Goal: Information Seeking & Learning: Understand process/instructions

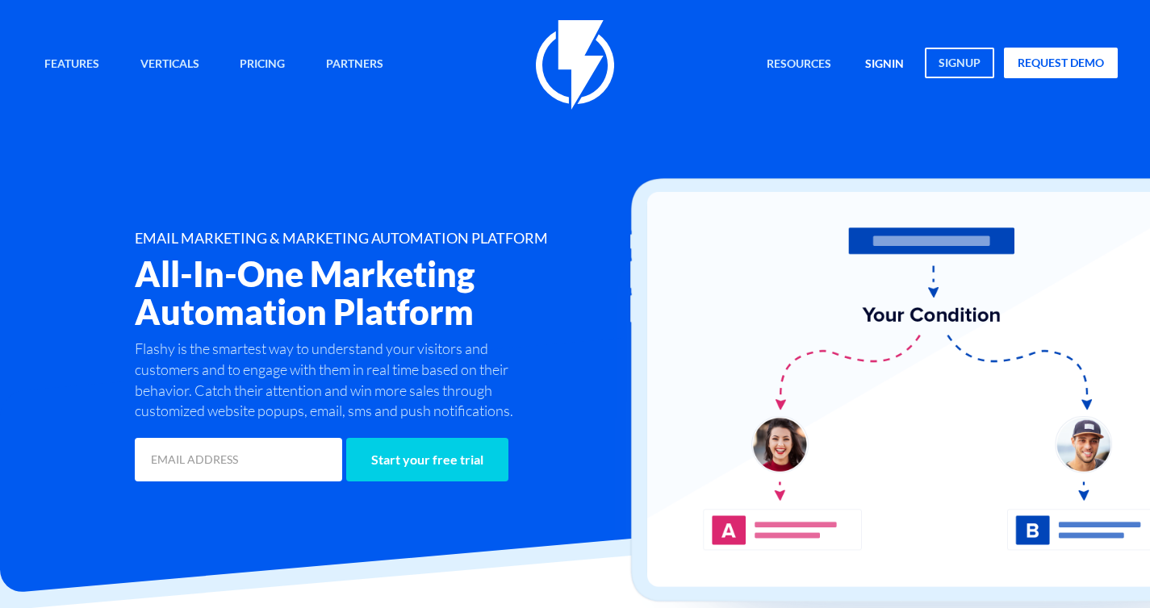
click at [897, 66] on link "signin" at bounding box center [884, 65] width 63 height 35
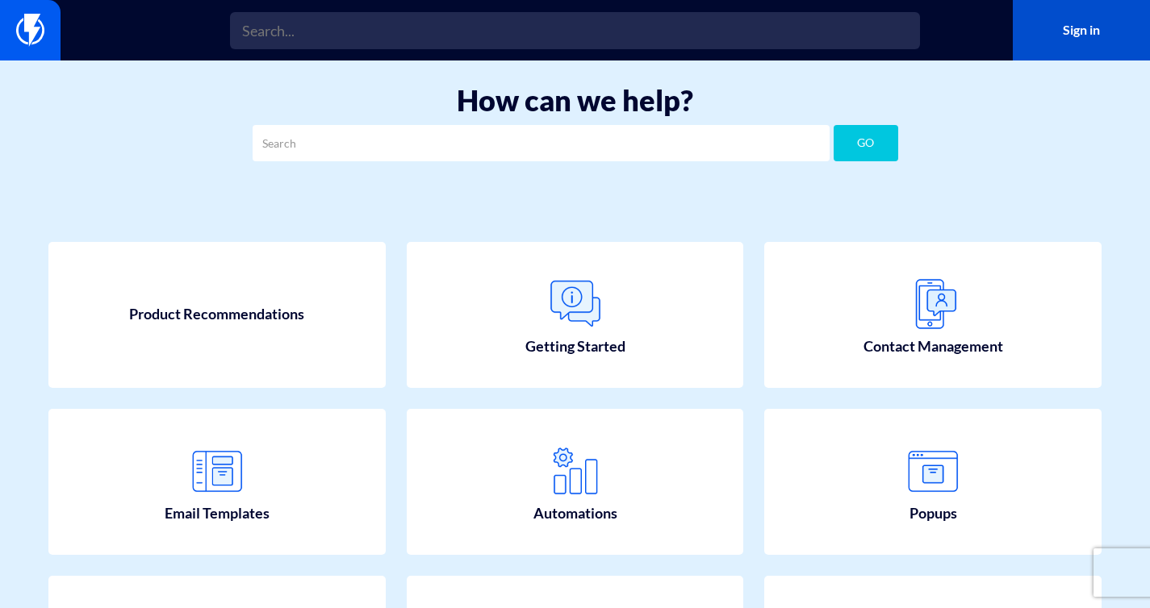
click at [1090, 25] on link "Sign in" at bounding box center [1081, 30] width 137 height 61
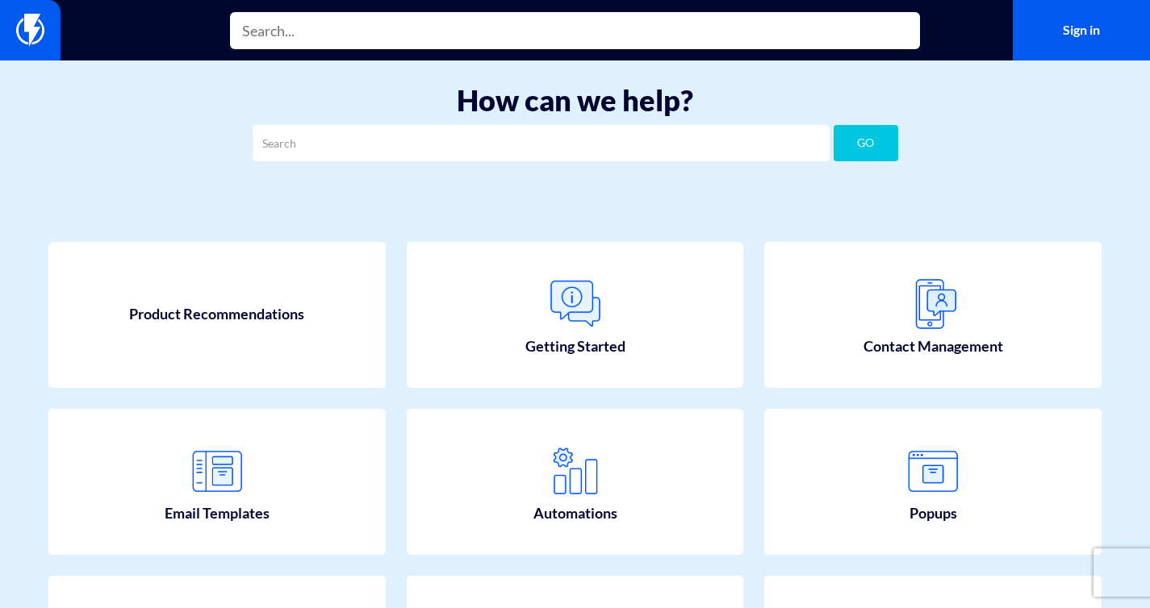
click at [306, 36] on input "text" at bounding box center [575, 30] width 690 height 37
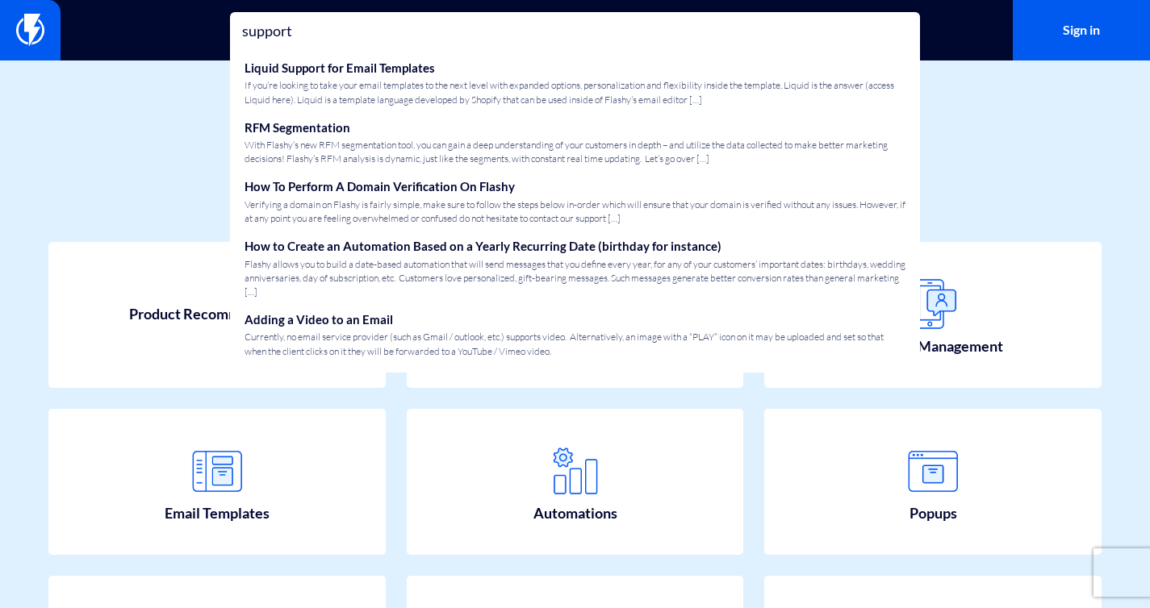
type input "support"
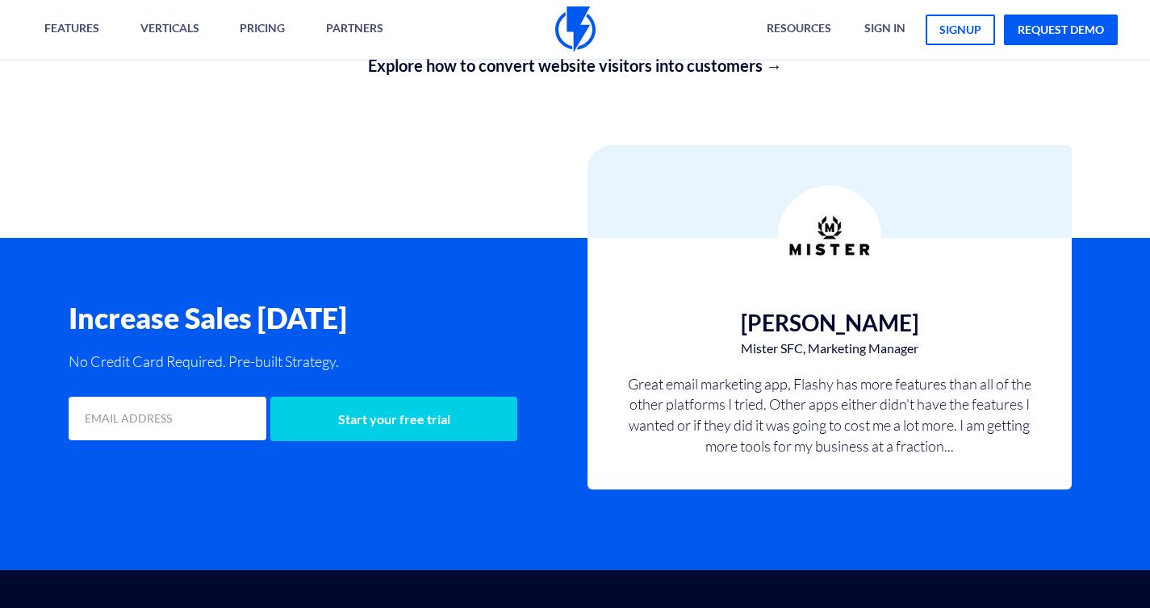
scroll to position [3164, 0]
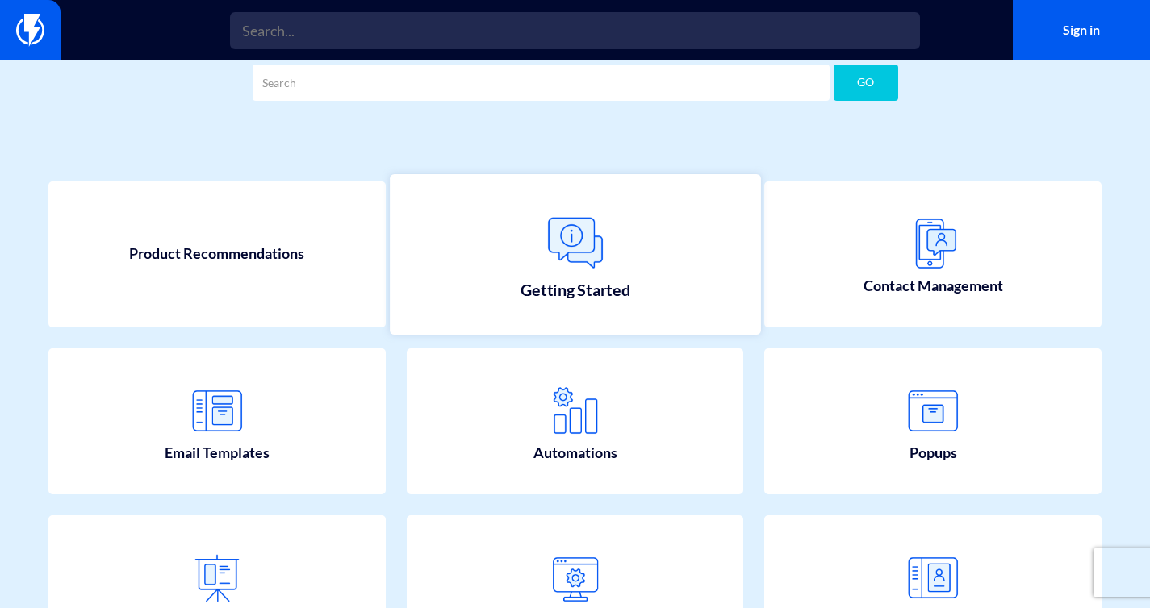
scroll to position [70, 0]
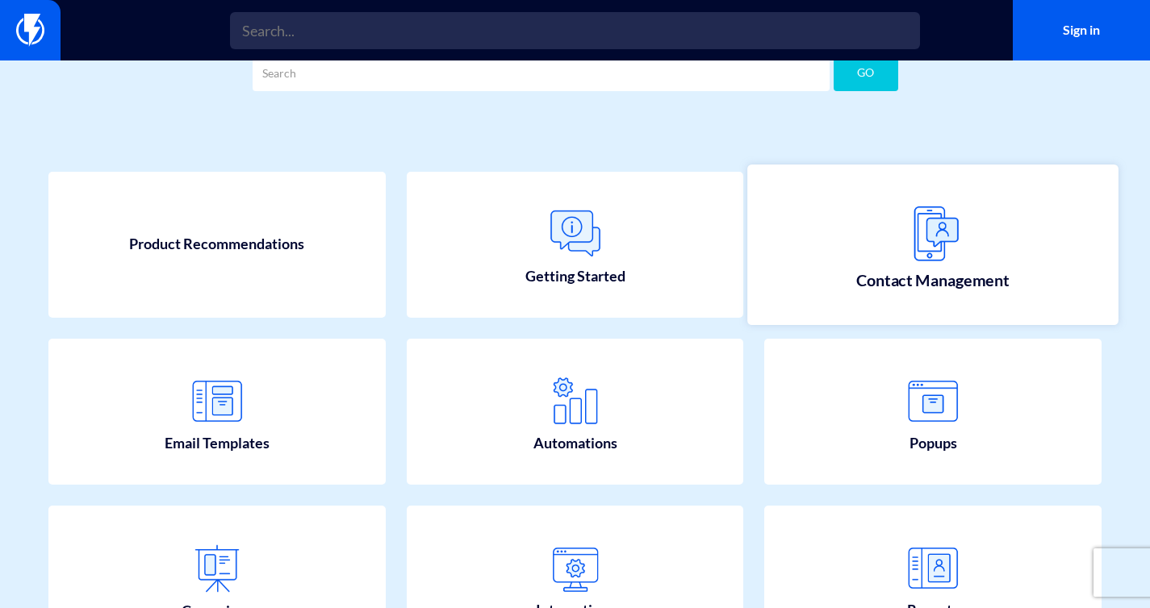
click at [840, 270] on link "Contact Management" at bounding box center [933, 245] width 370 height 161
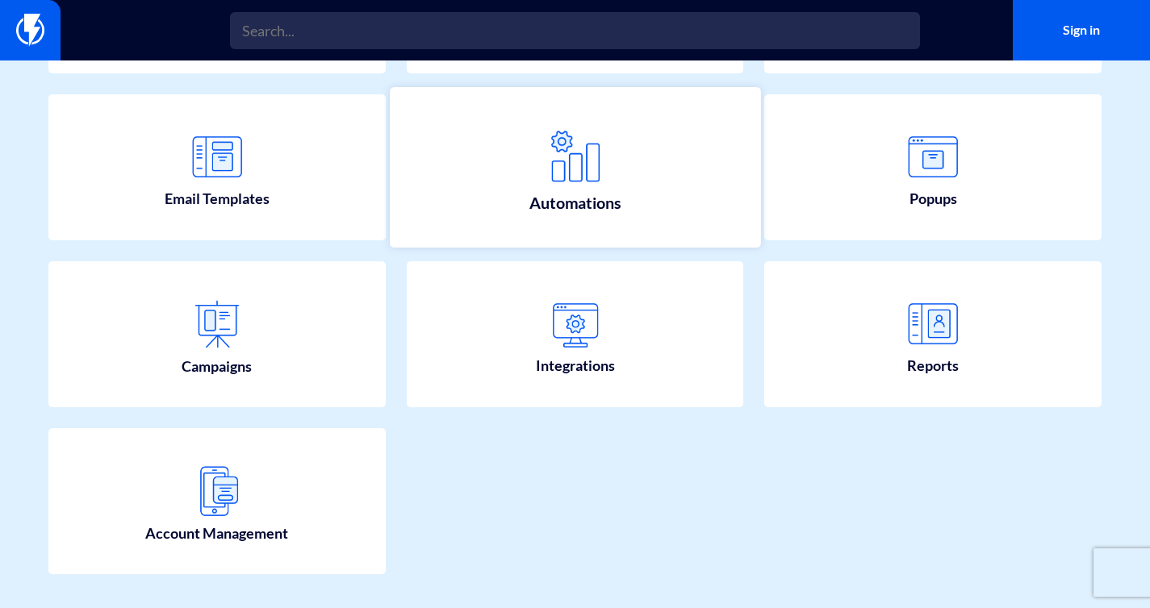
scroll to position [324, 0]
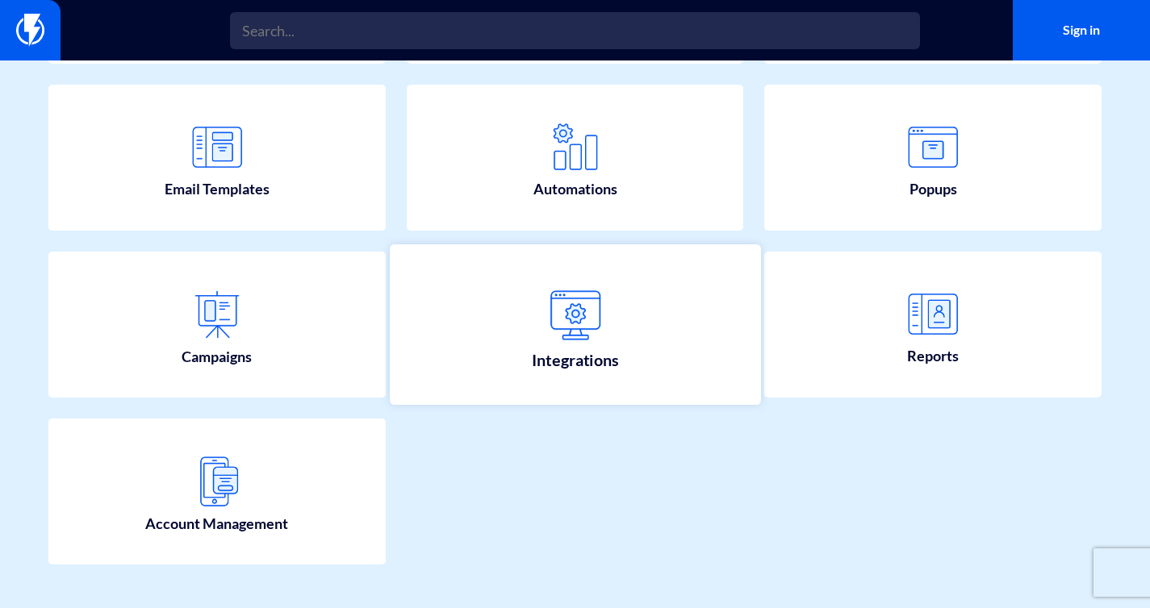
click at [526, 323] on link "Integrations" at bounding box center [575, 325] width 370 height 161
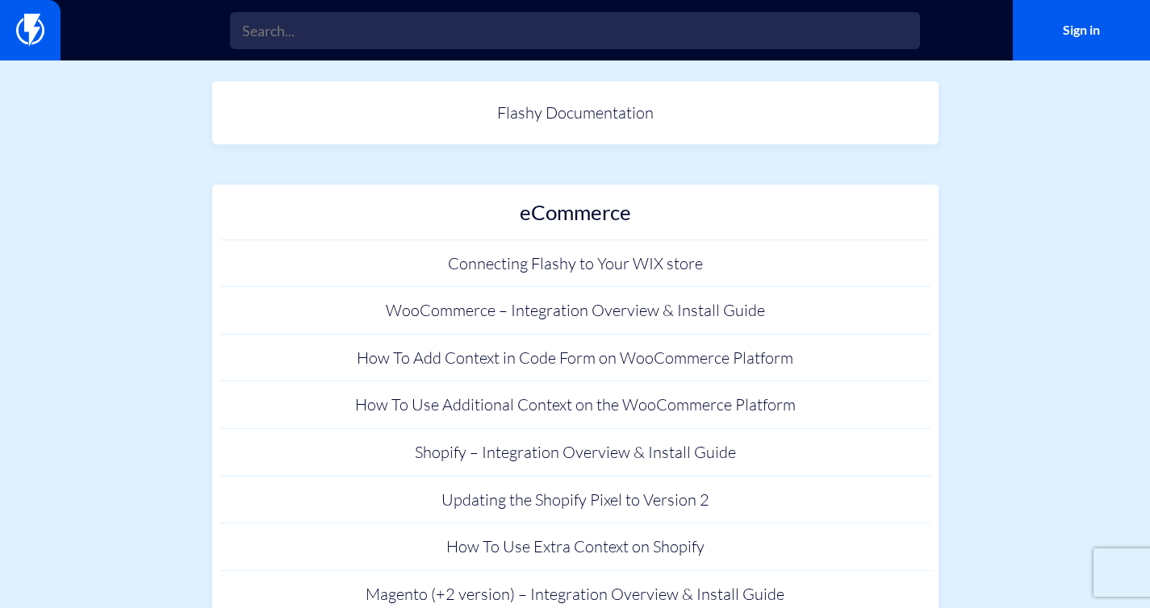
scroll to position [67, 0]
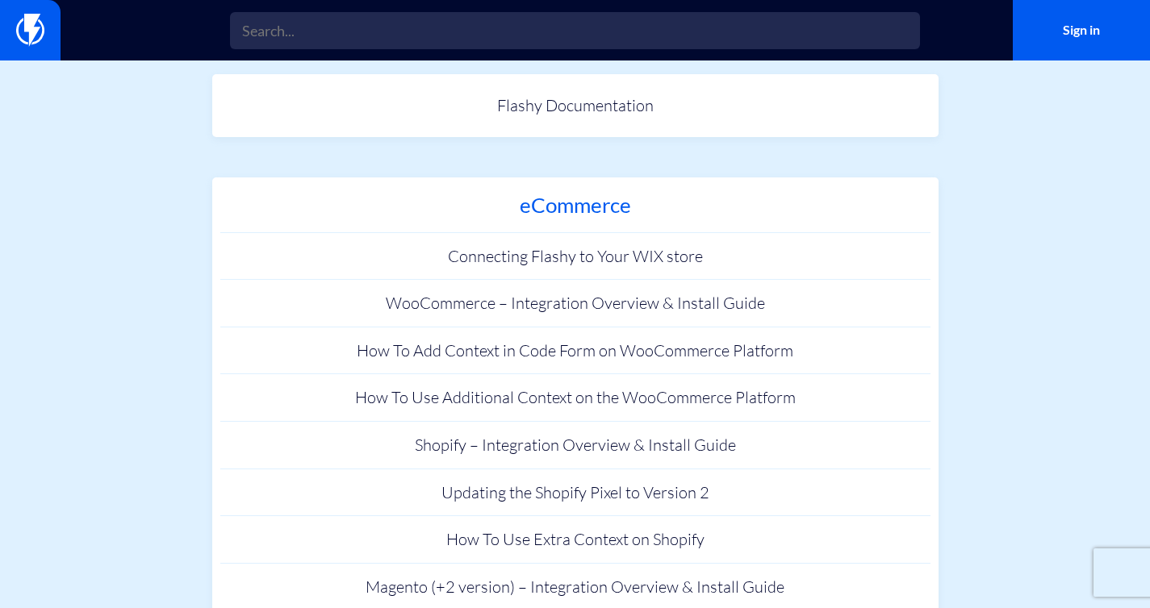
click at [564, 205] on h2 "eCommerce" at bounding box center [575, 209] width 694 height 31
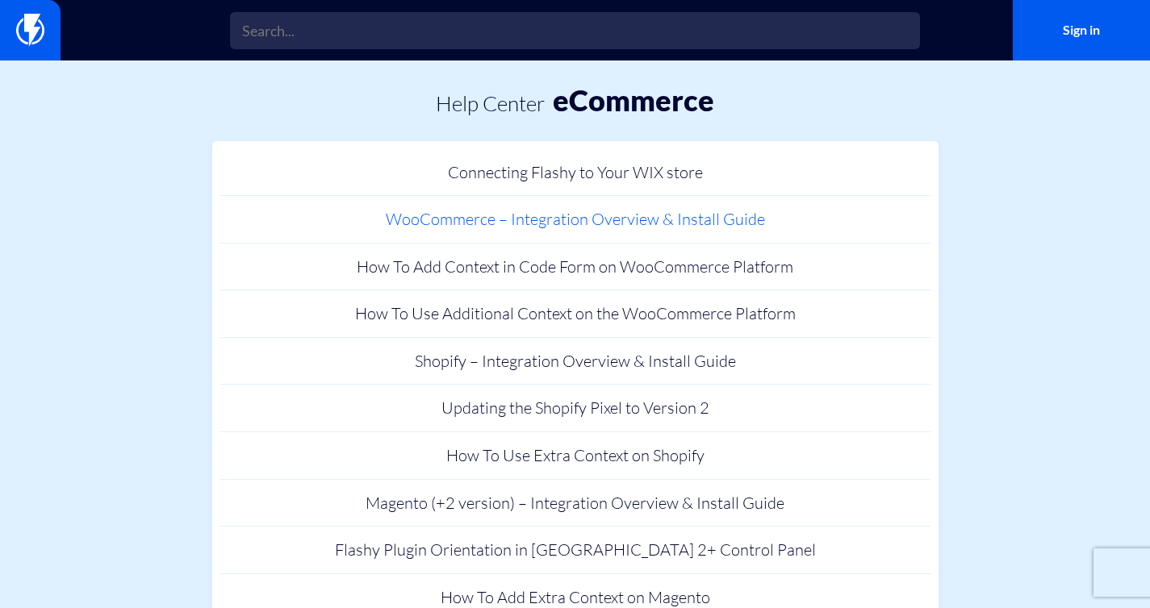
click at [616, 230] on link "WooCommerce – Integration Overview & Install Guide" at bounding box center [575, 220] width 710 height 48
